Goal: Task Accomplishment & Management: Manage account settings

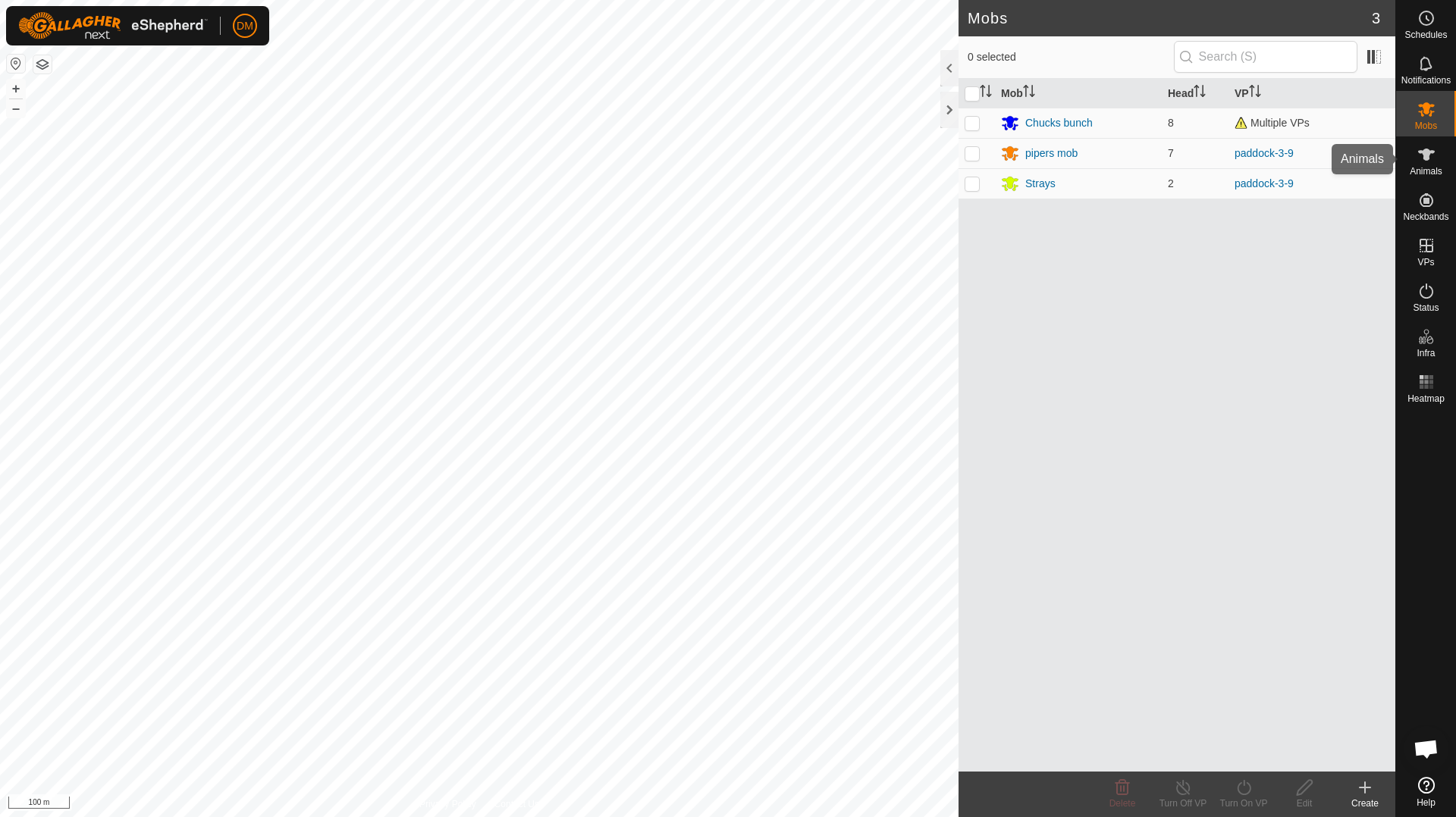
click at [1419, 170] on span "Animals" at bounding box center [1426, 171] width 32 height 9
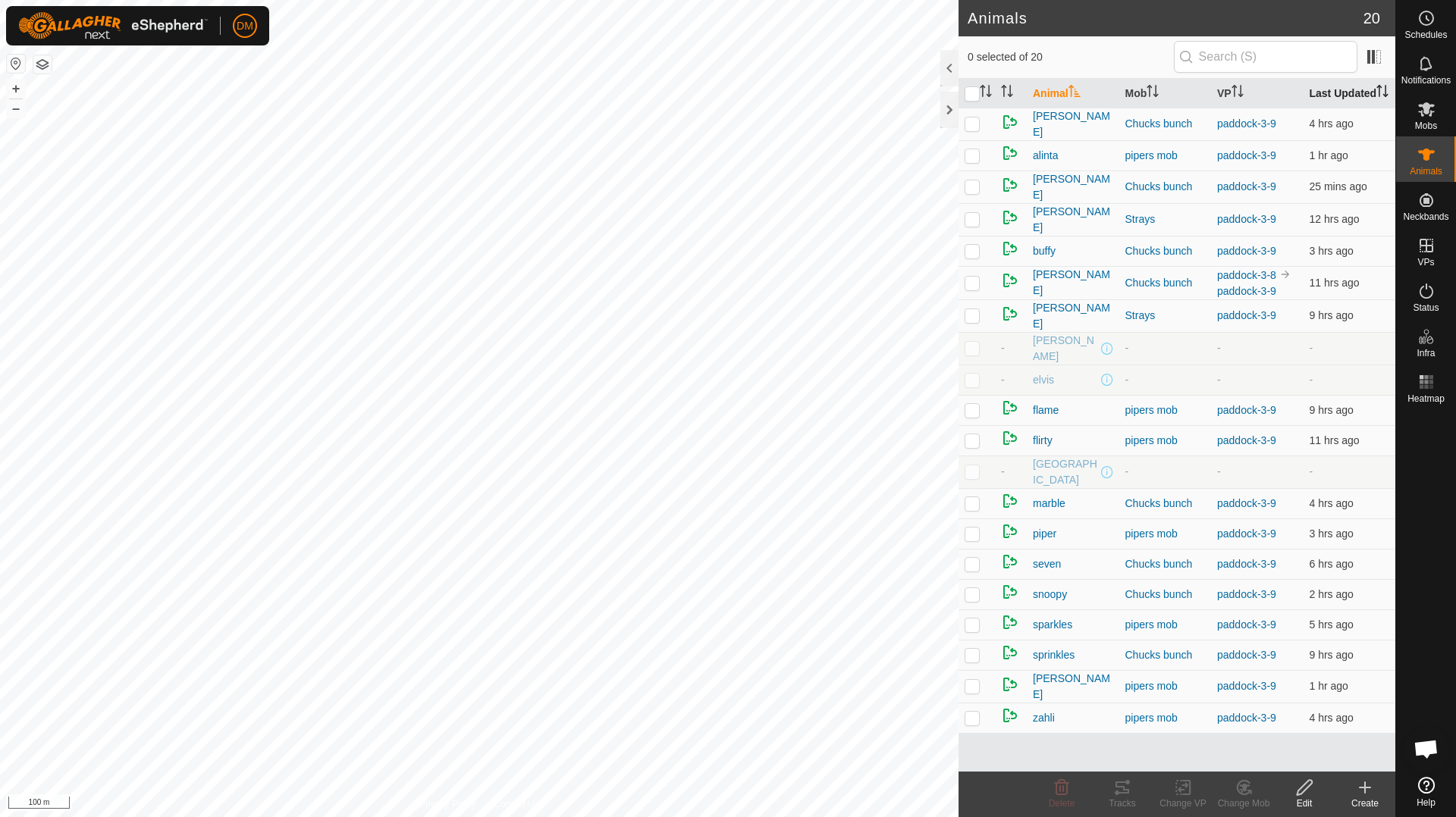
click at [1319, 96] on th "Last Updated" at bounding box center [1350, 94] width 92 height 29
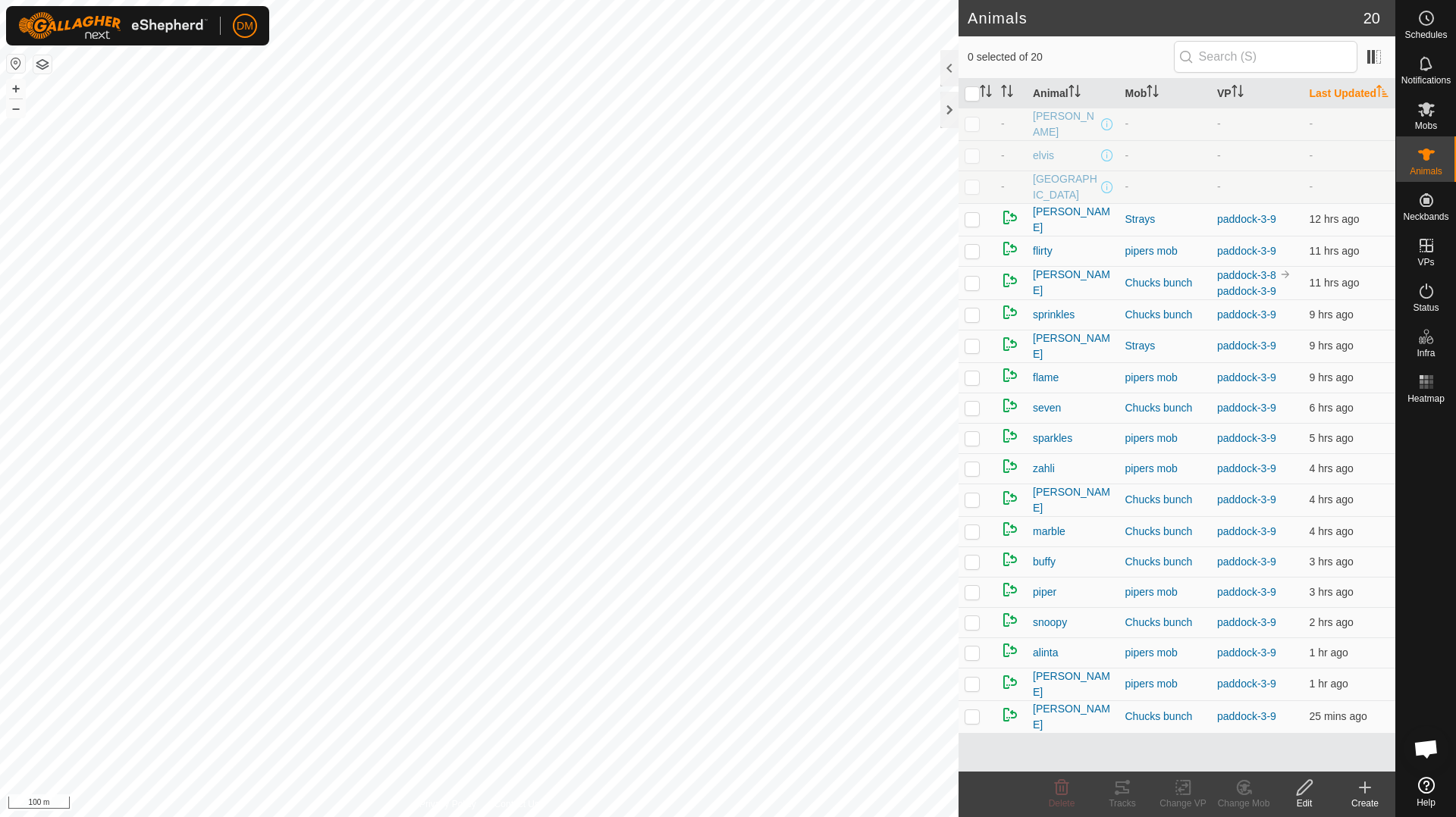
click at [1319, 96] on th "Last Updated" at bounding box center [1350, 94] width 92 height 29
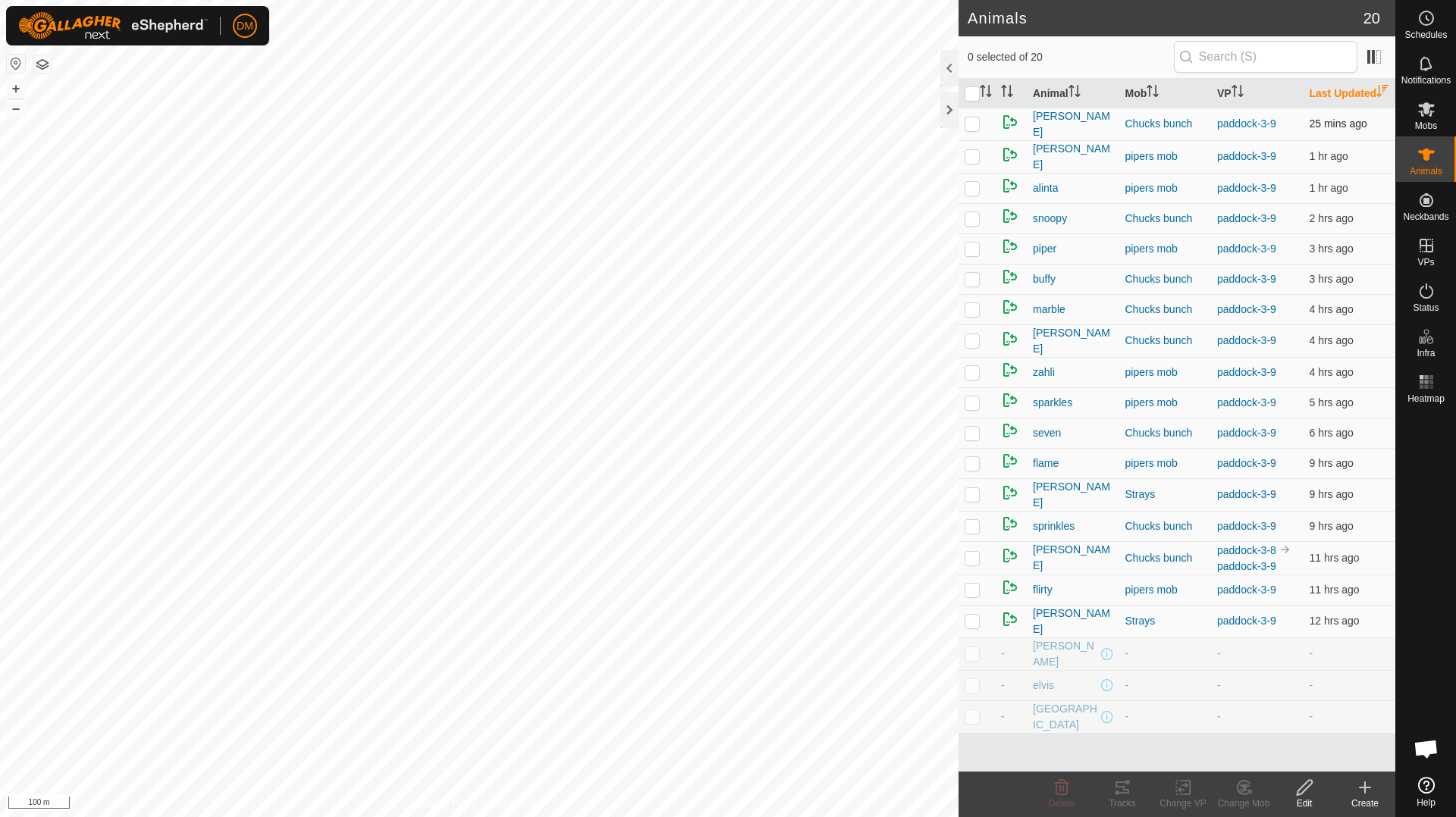
click at [969, 130] on p-checkbox at bounding box center [972, 124] width 15 height 12
click at [970, 130] on p-checkbox at bounding box center [972, 124] width 15 height 12
checkbox input "false"
